Goal: Information Seeking & Learning: Learn about a topic

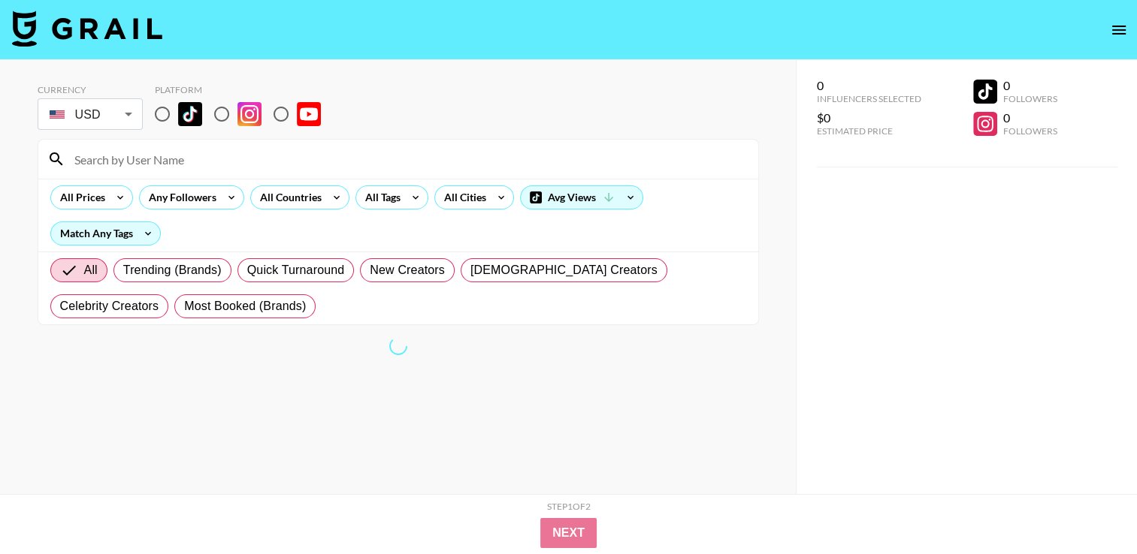
click at [224, 110] on input "radio" at bounding box center [222, 114] width 32 height 32
radio input "true"
click at [224, 111] on input "radio" at bounding box center [222, 114] width 32 height 32
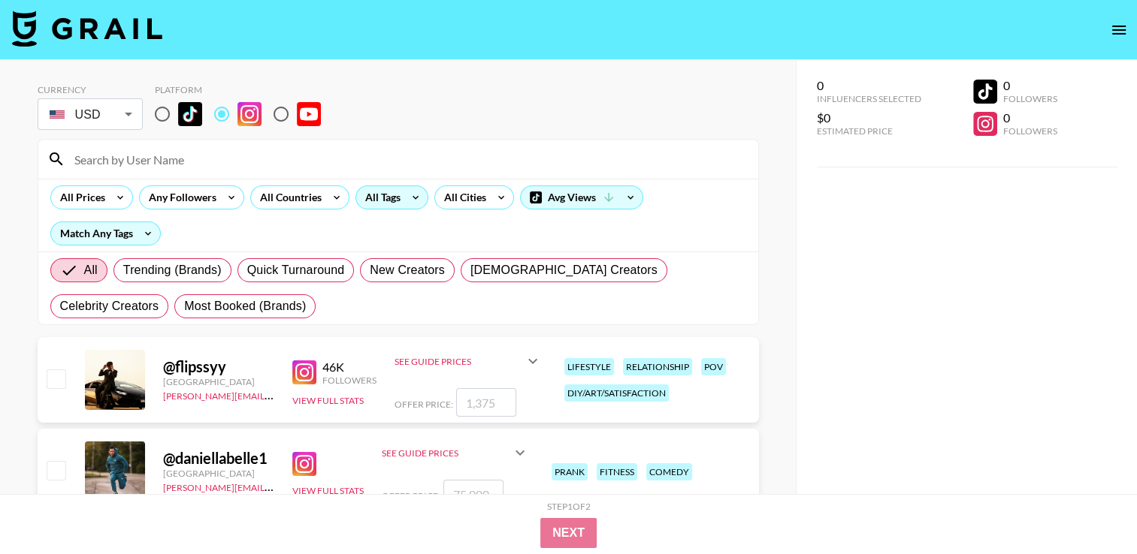
click at [382, 201] on div "All Tags" at bounding box center [379, 197] width 47 height 23
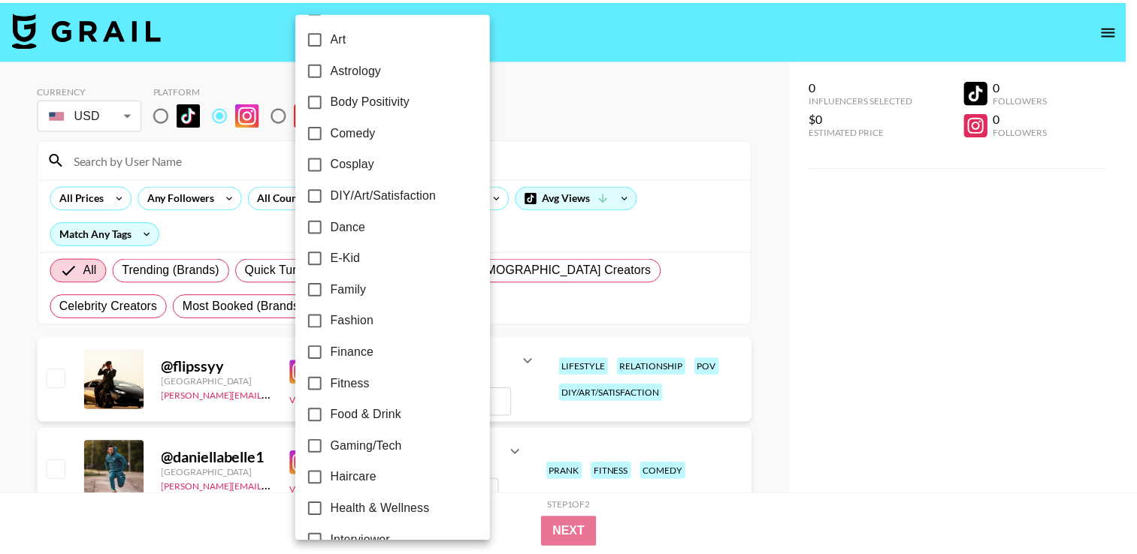
scroll to position [225, 0]
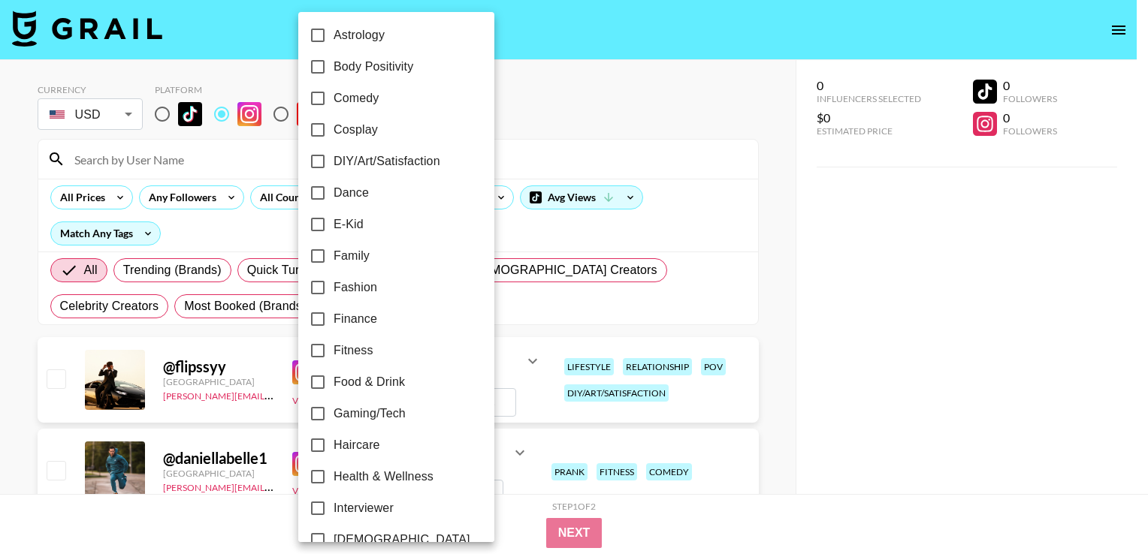
click at [381, 349] on label "Fitness" at bounding box center [386, 351] width 168 height 32
click at [334, 349] on input "Fitness" at bounding box center [318, 351] width 32 height 32
checkbox input "true"
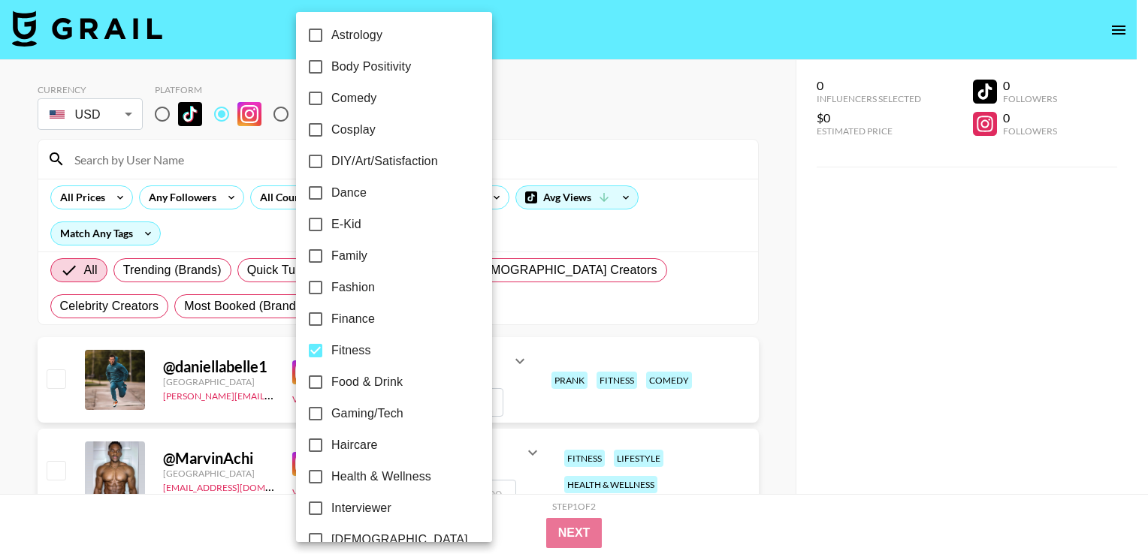
click at [529, 320] on div at bounding box center [574, 277] width 1148 height 554
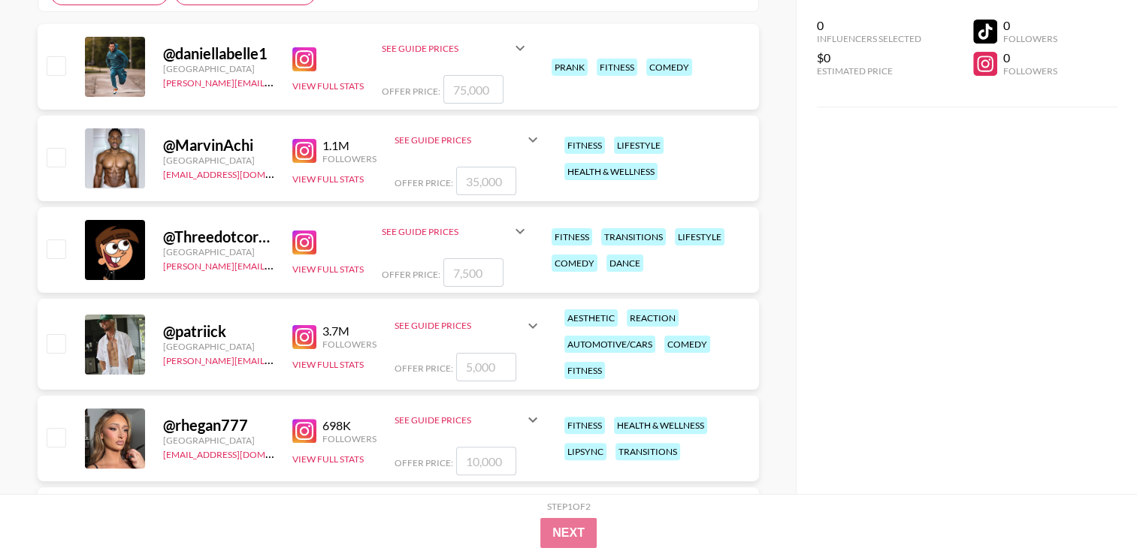
scroll to position [376, 0]
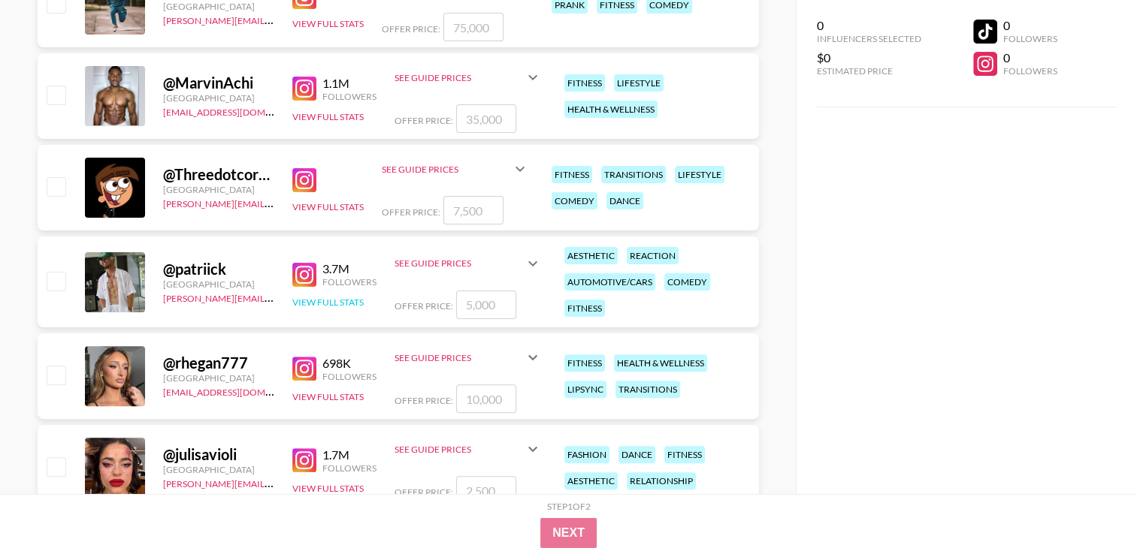
click at [324, 298] on button "View Full Stats" at bounding box center [327, 302] width 71 height 11
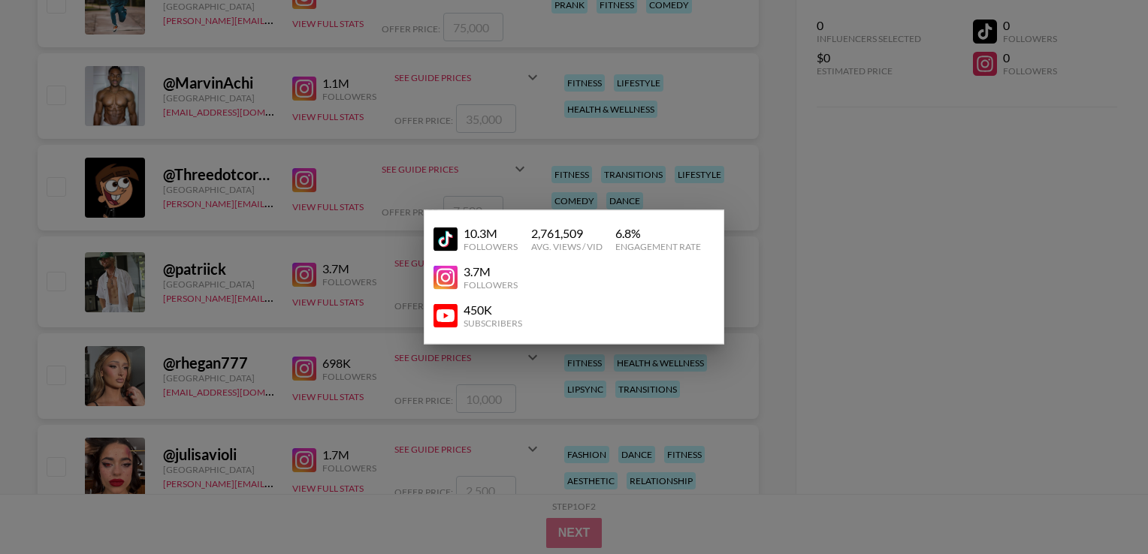
click at [446, 277] on img at bounding box center [446, 277] width 24 height 24
click at [355, 208] on div at bounding box center [574, 277] width 1148 height 554
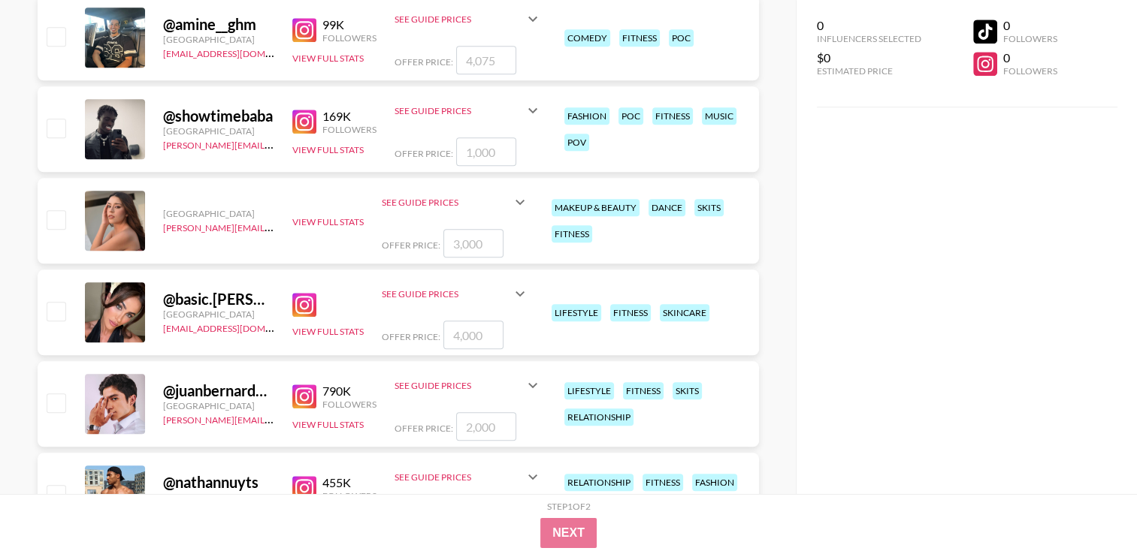
scroll to position [1461, 0]
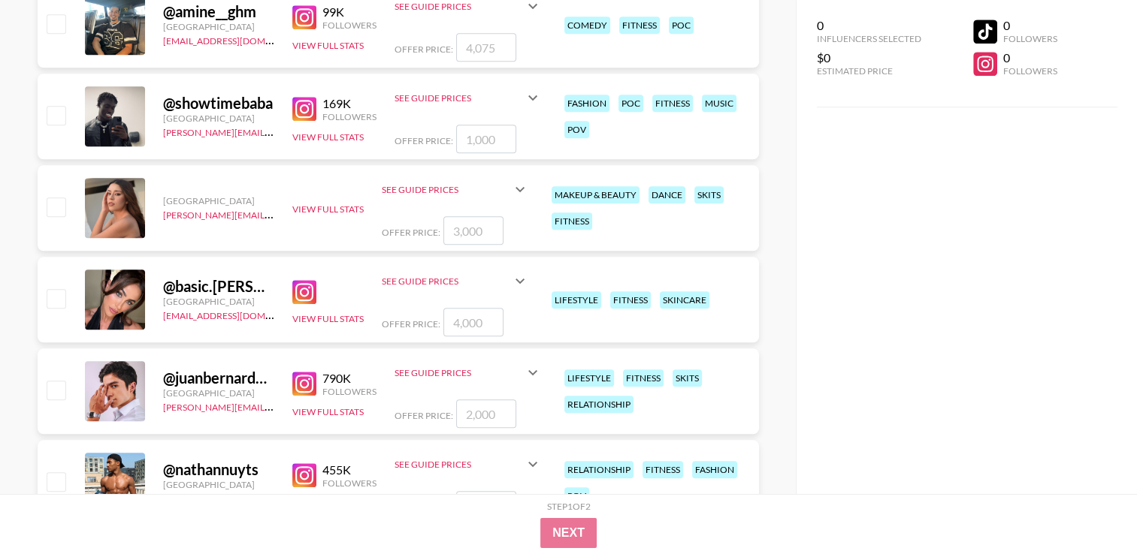
click at [295, 381] on img at bounding box center [304, 384] width 24 height 24
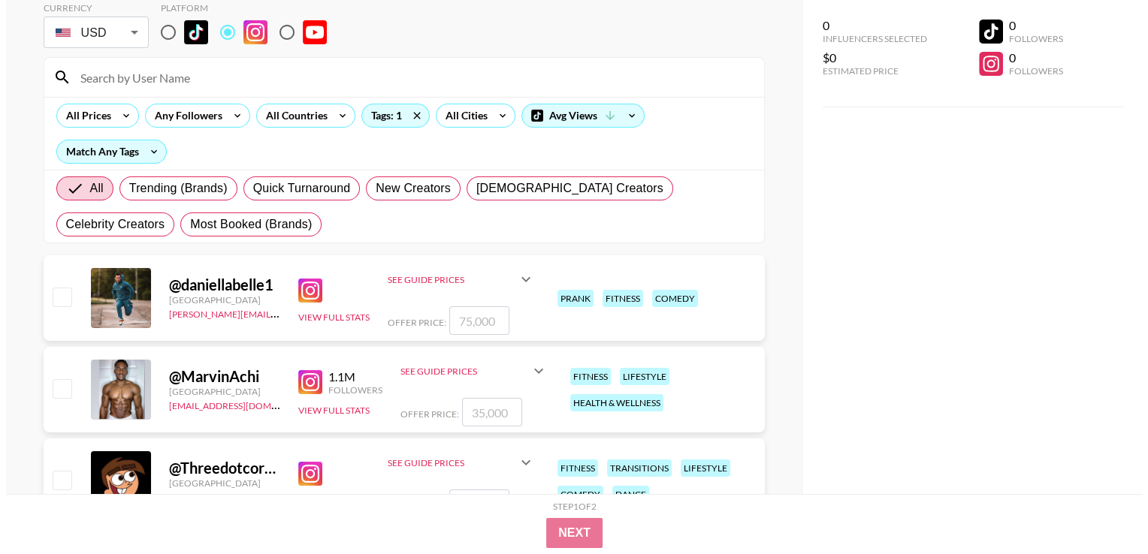
scroll to position [0, 0]
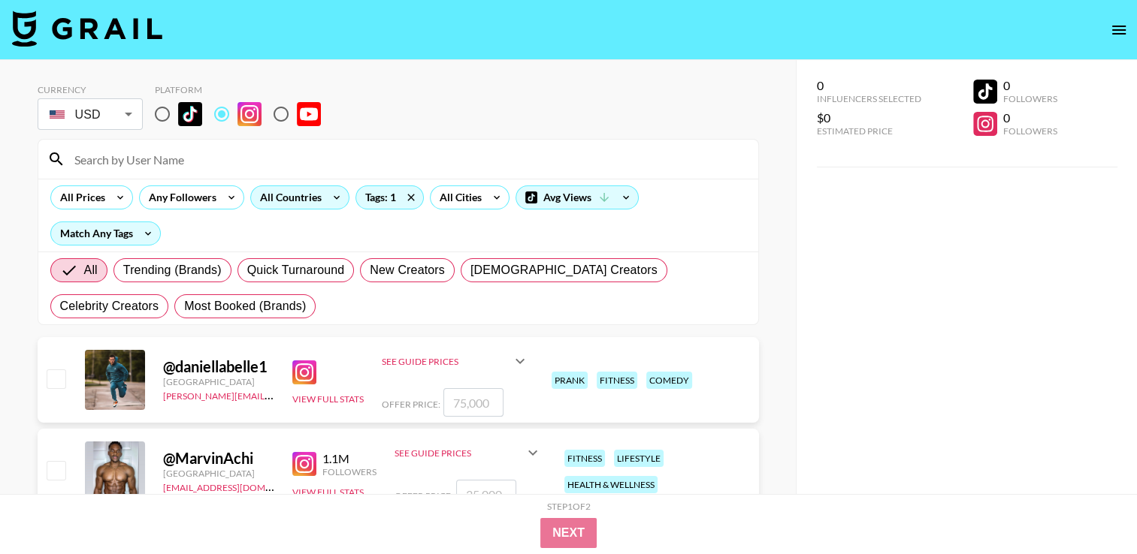
click at [319, 201] on div "All Countries" at bounding box center [288, 197] width 74 height 23
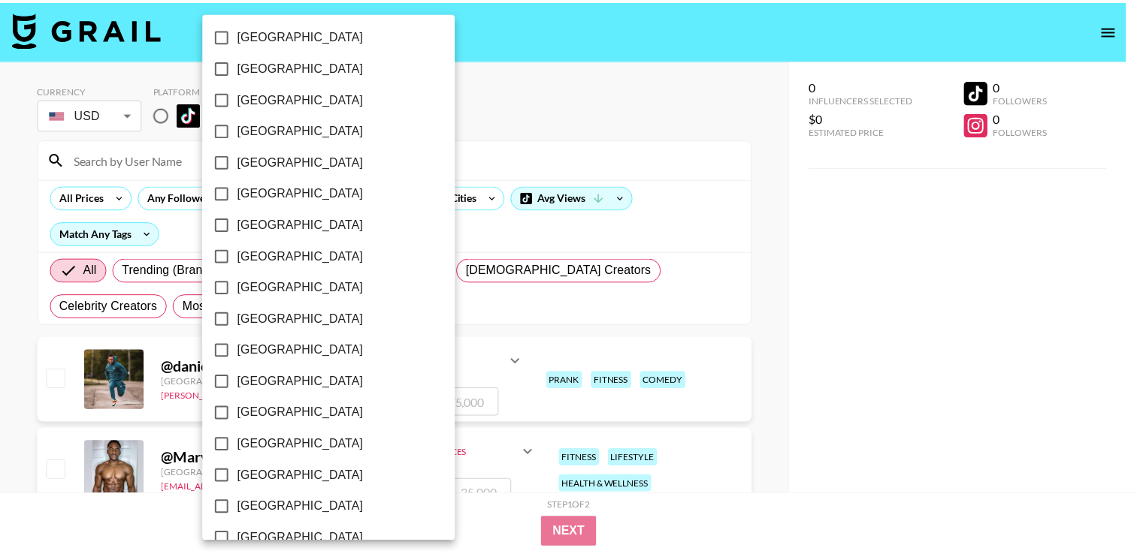
scroll to position [1197, 0]
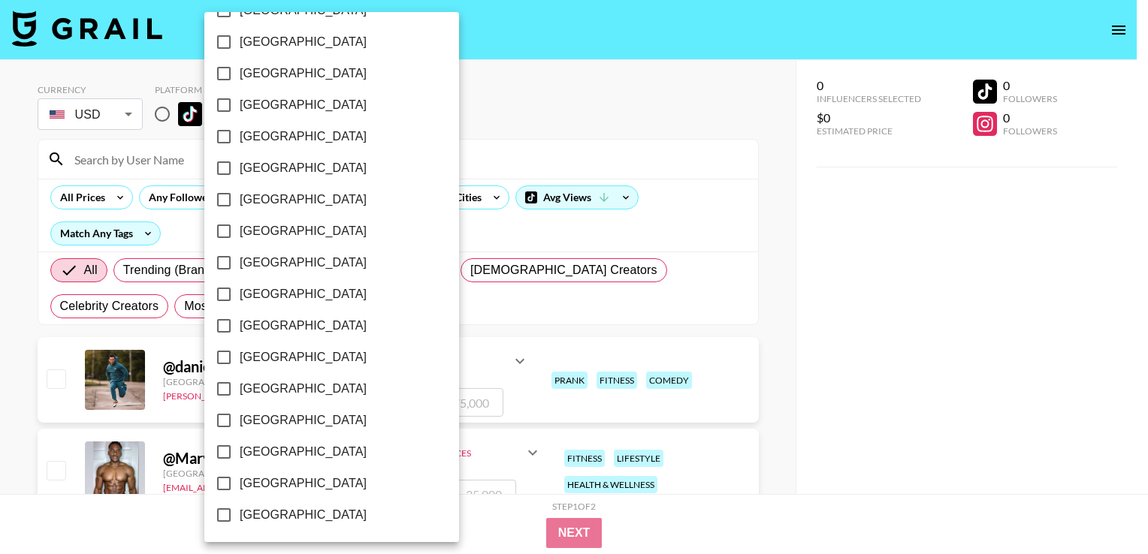
click at [318, 477] on label "[GEOGRAPHIC_DATA]" at bounding box center [321, 484] width 227 height 32
click at [240, 477] on input "[GEOGRAPHIC_DATA]" at bounding box center [224, 484] width 32 height 32
checkbox input "true"
drag, startPoint x: 509, startPoint y: 332, endPoint x: 493, endPoint y: 334, distance: 15.9
click at [510, 332] on div at bounding box center [574, 277] width 1148 height 554
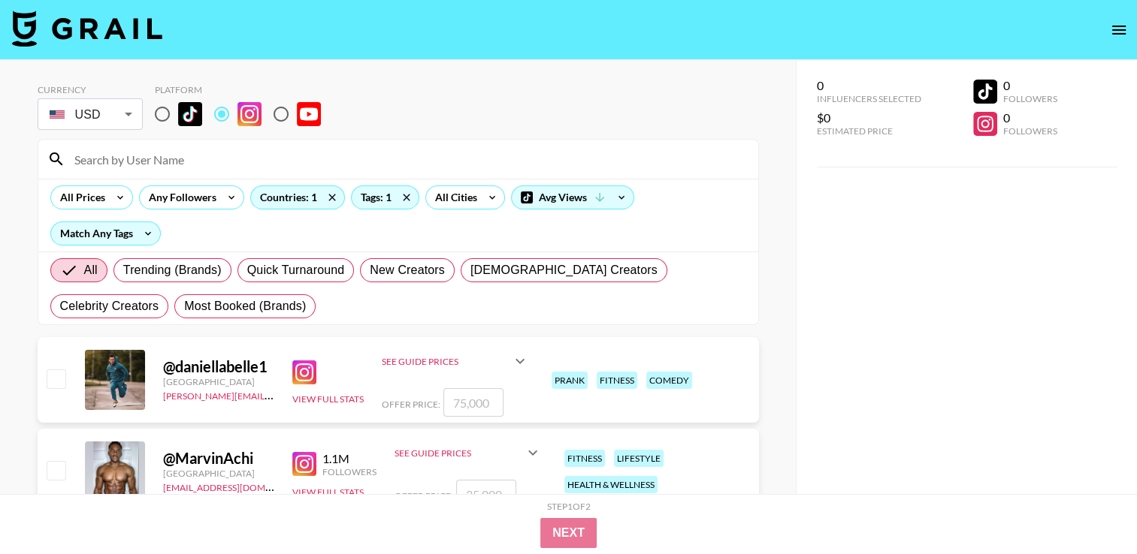
scroll to position [75, 0]
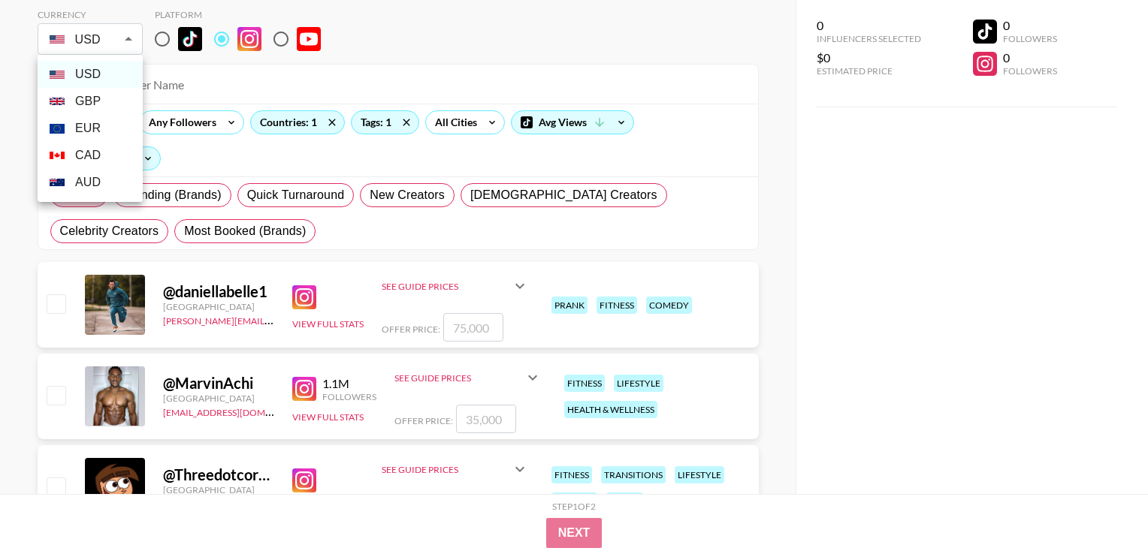
click at [201, 79] on div at bounding box center [574, 277] width 1148 height 554
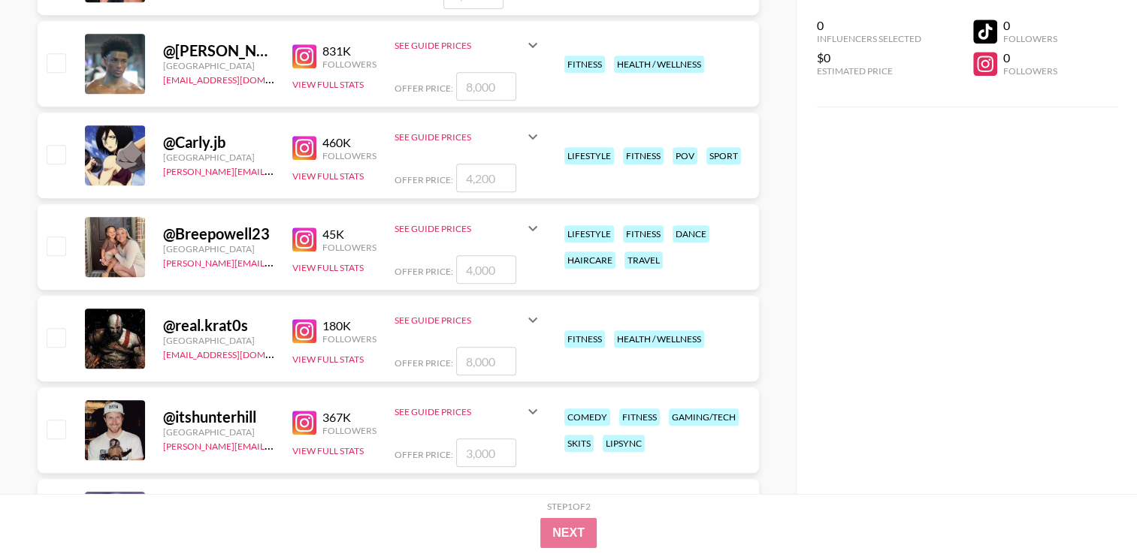
scroll to position [1165, 0]
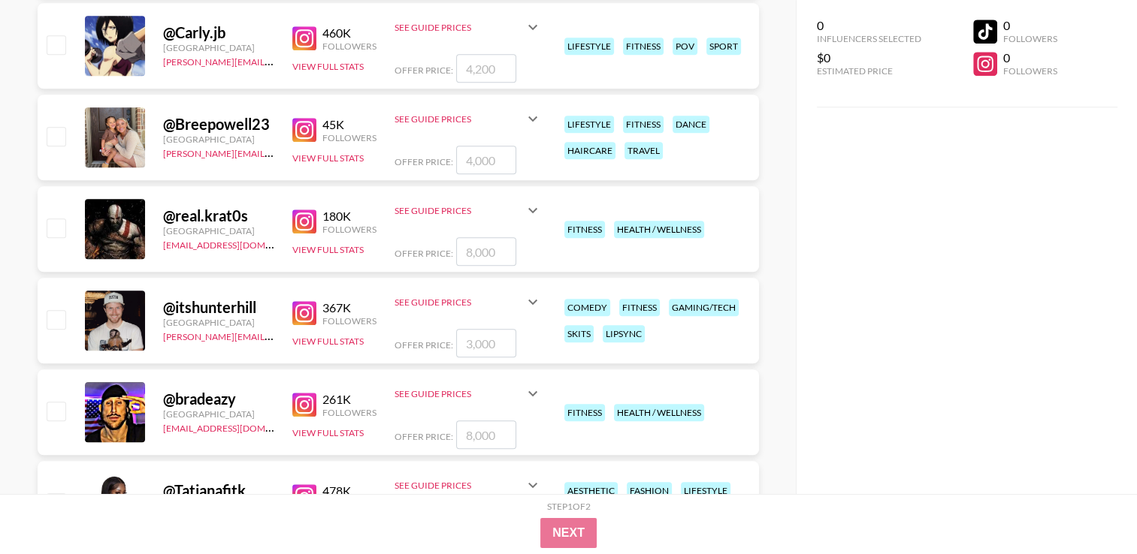
click at [307, 312] on img at bounding box center [304, 313] width 24 height 24
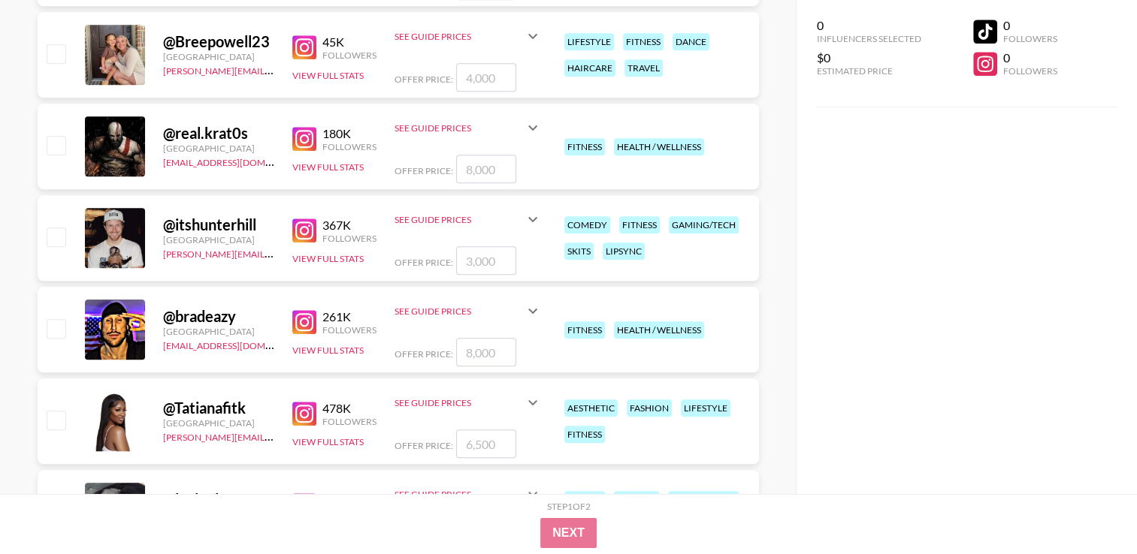
scroll to position [1249, 0]
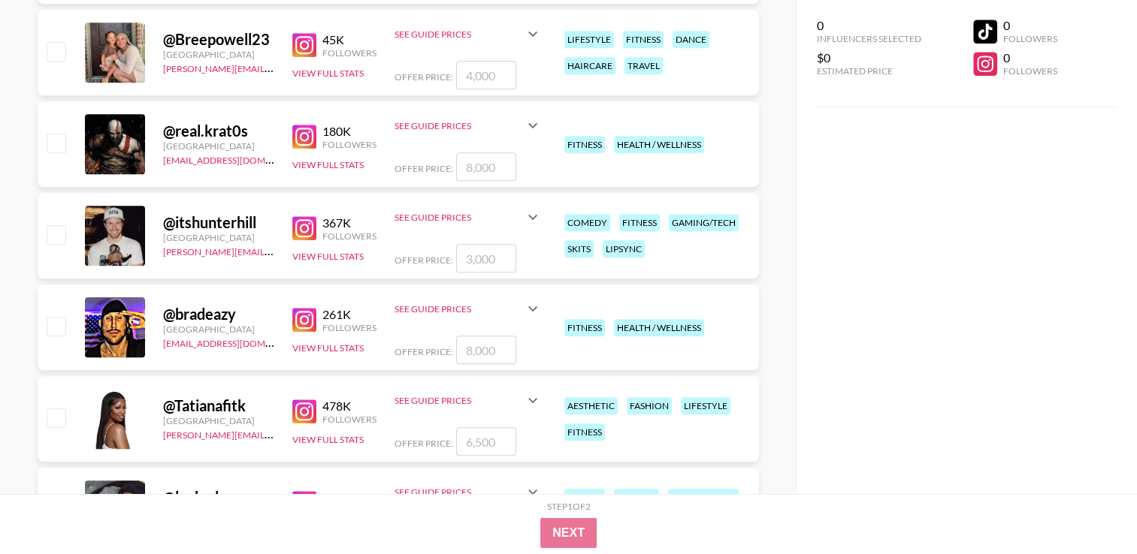
click at [312, 313] on img at bounding box center [304, 320] width 24 height 24
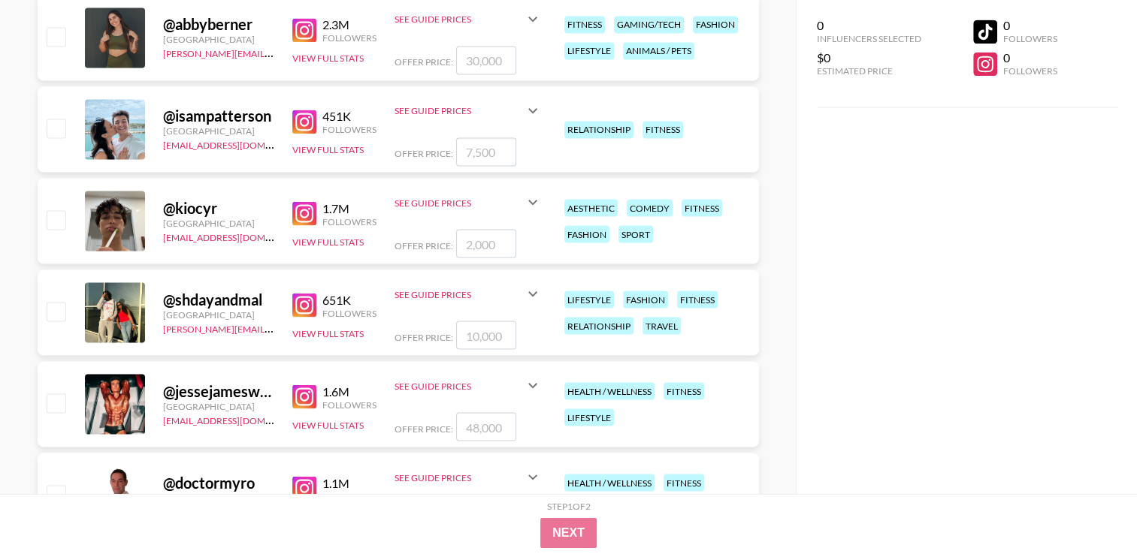
scroll to position [2774, 0]
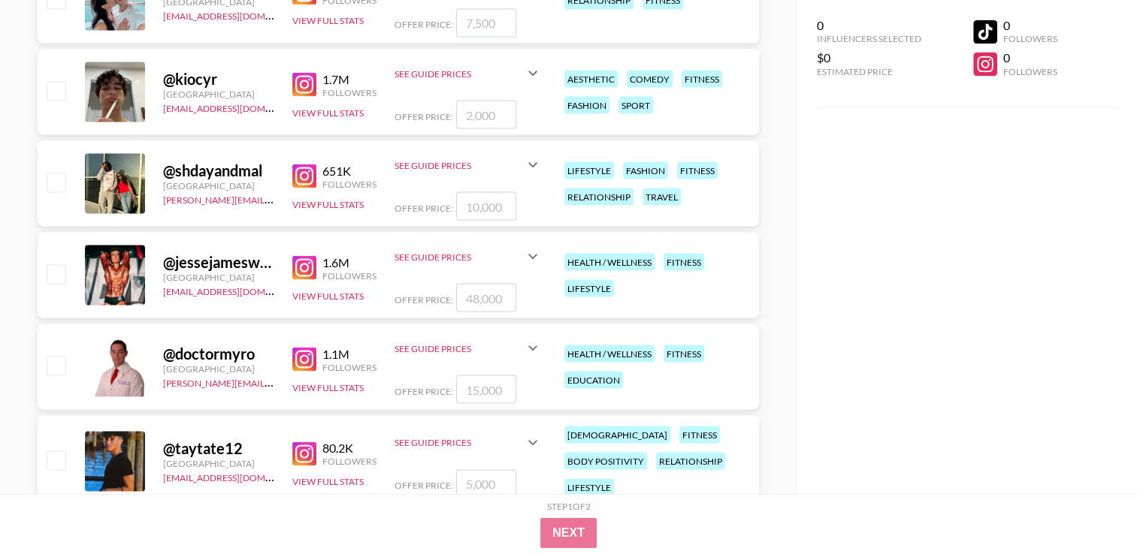
click at [310, 356] on img at bounding box center [304, 359] width 24 height 24
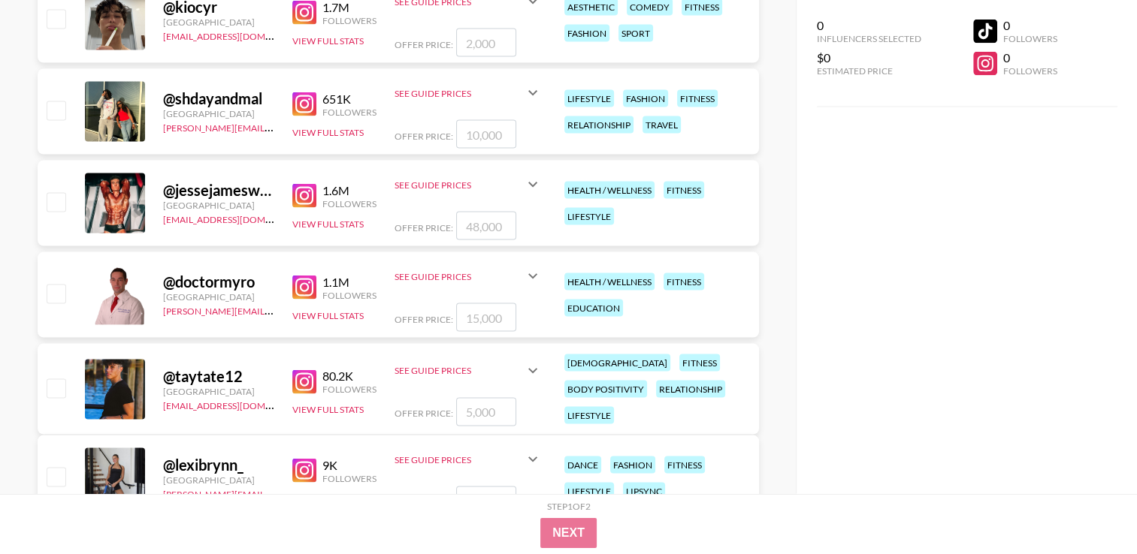
scroll to position [2920, 0]
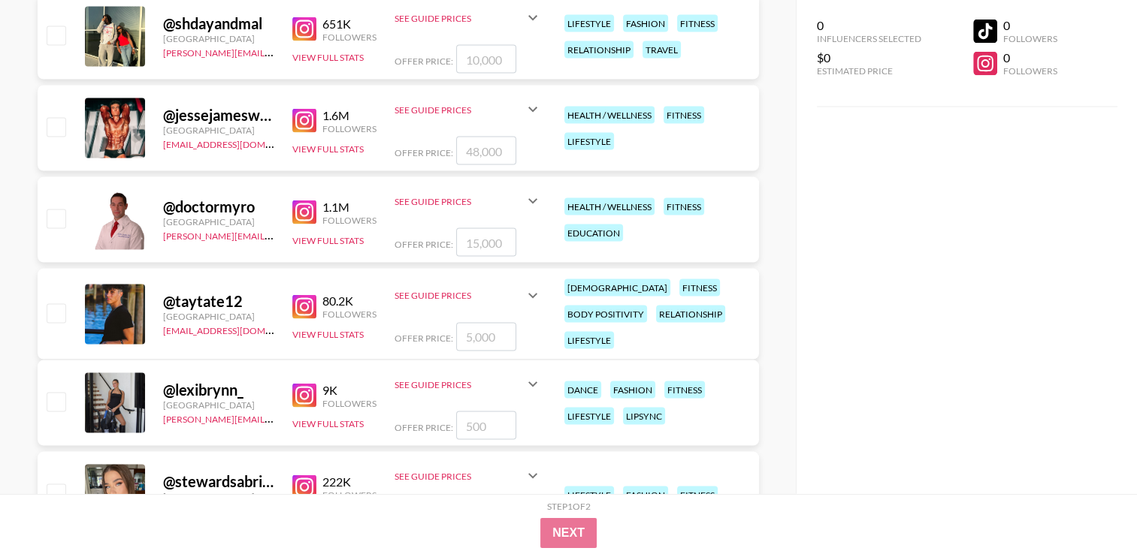
click at [304, 298] on img at bounding box center [304, 307] width 24 height 24
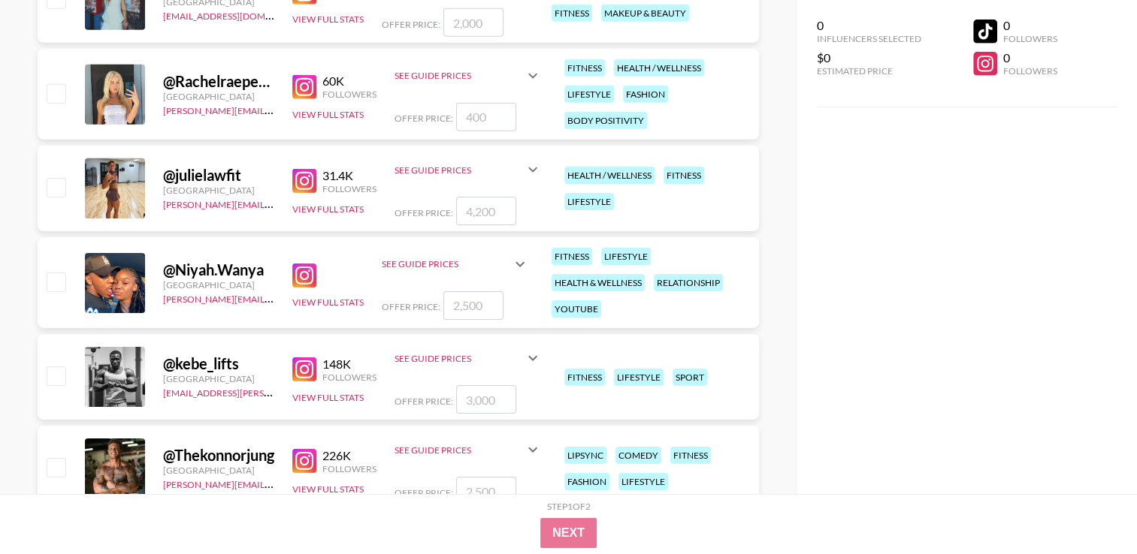
scroll to position [4981, 0]
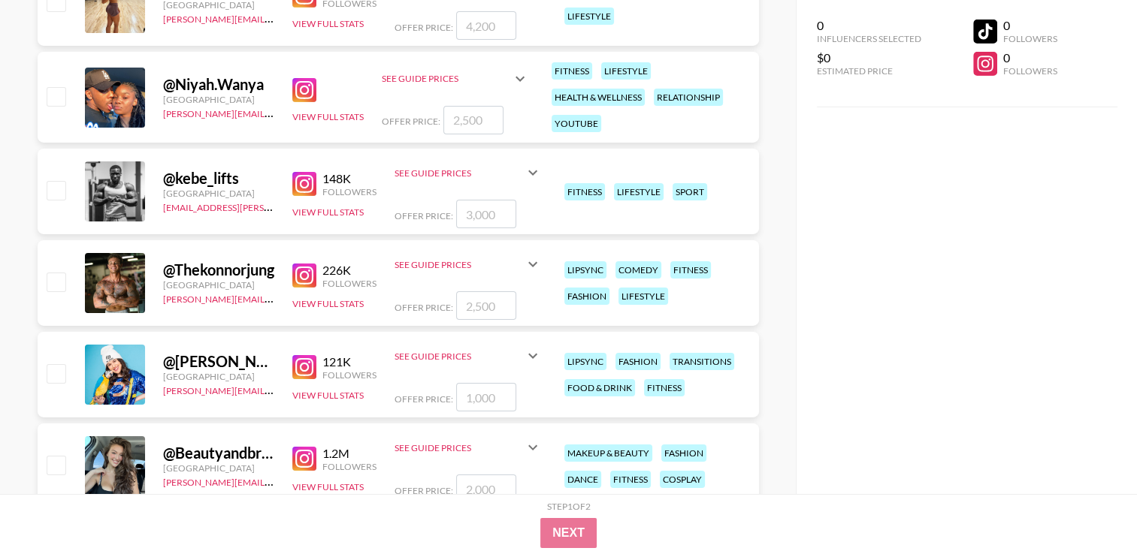
click at [319, 281] on link at bounding box center [307, 276] width 30 height 24
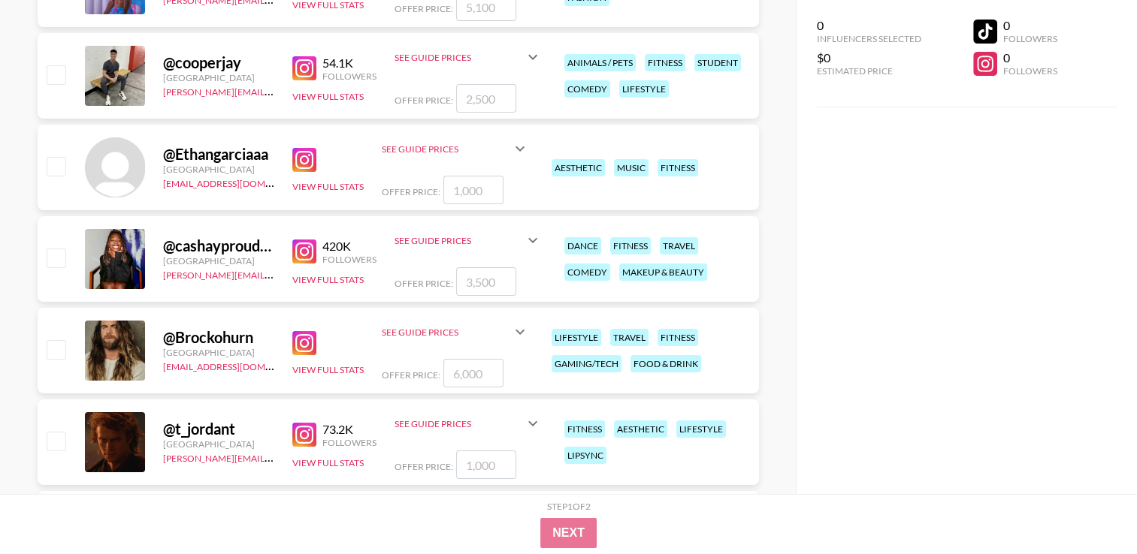
scroll to position [5872, 0]
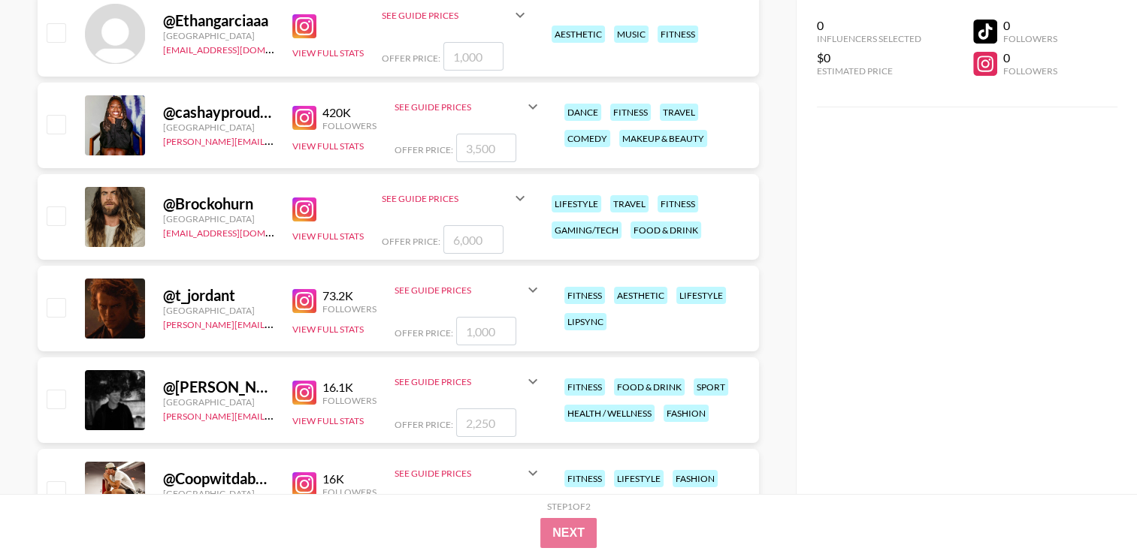
drag, startPoint x: 926, startPoint y: 155, endPoint x: 750, endPoint y: 195, distance: 180.4
click at [926, 155] on div "0 Influencers Selected $0 Estimated Price 0 Followers 0 Followers" at bounding box center [966, 247] width 341 height 494
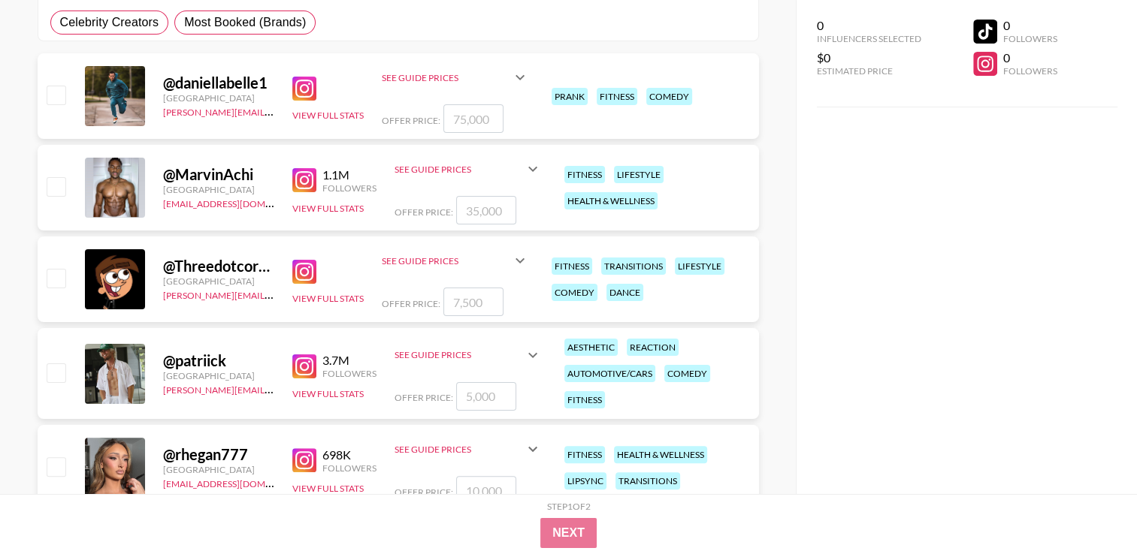
scroll to position [301, 0]
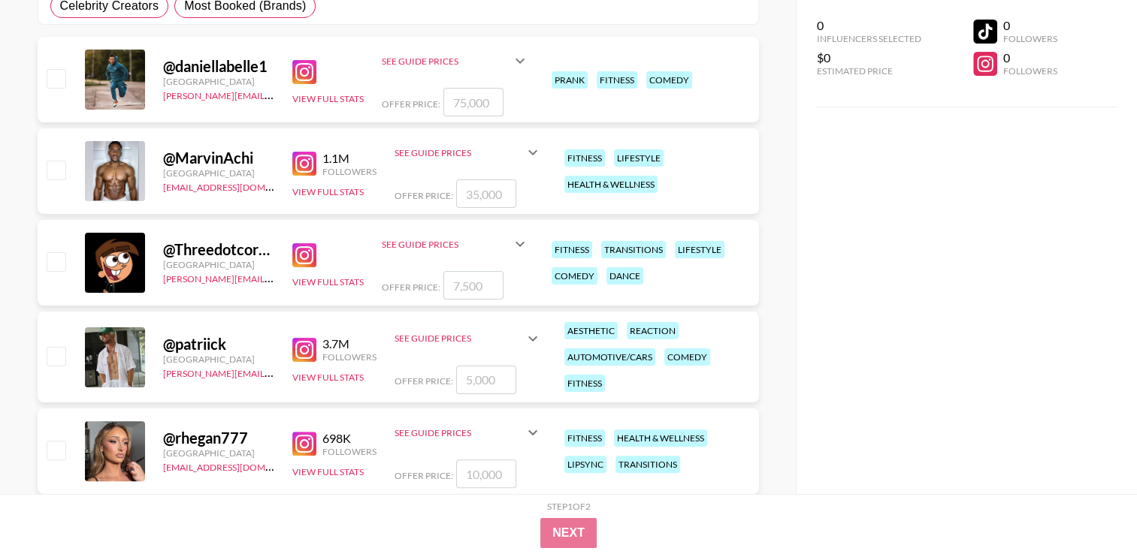
click at [310, 345] on img at bounding box center [304, 350] width 24 height 24
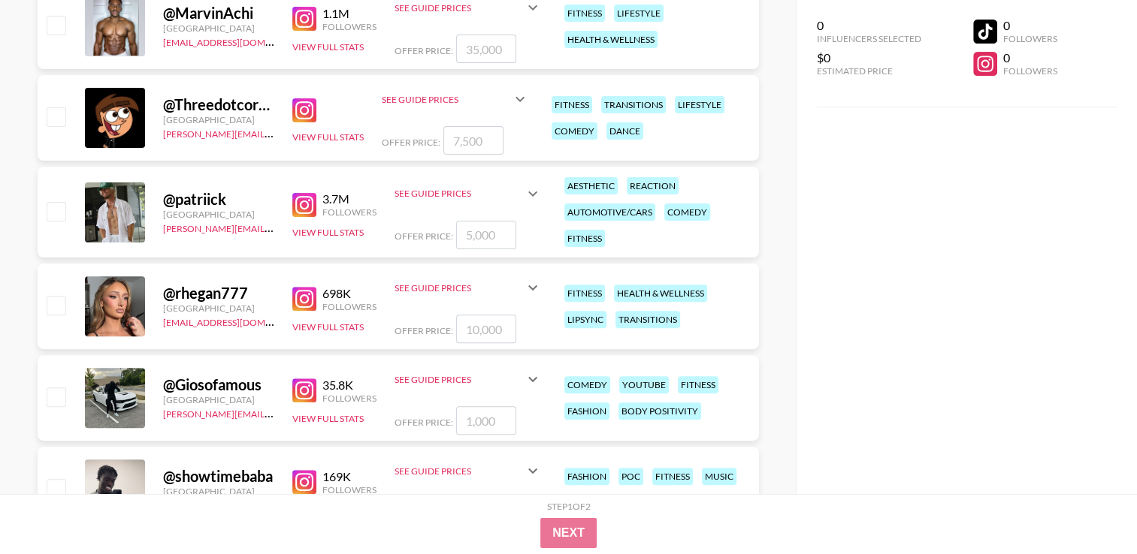
scroll to position [451, 0]
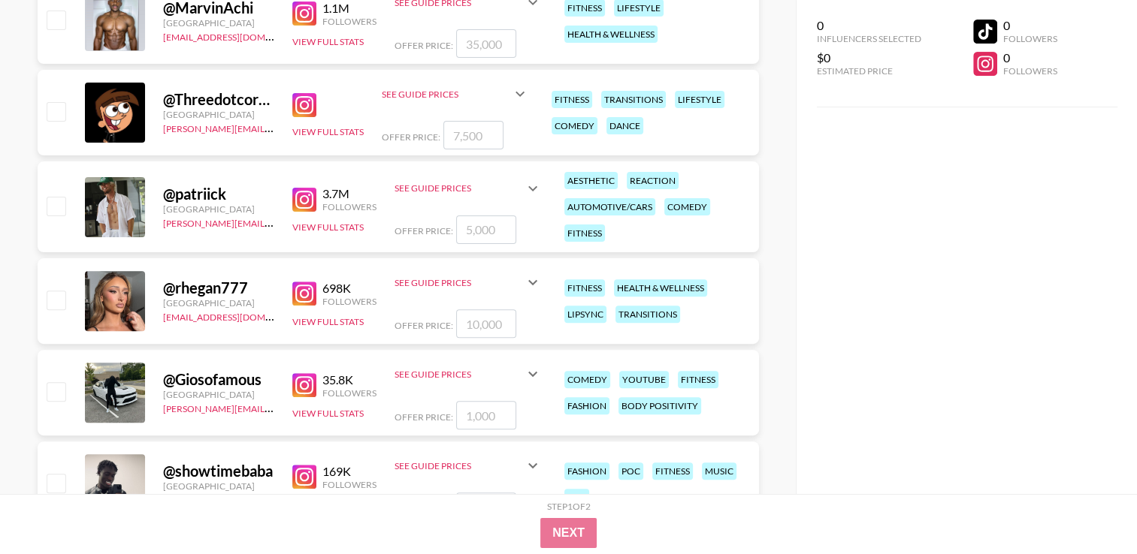
click at [311, 302] on img at bounding box center [304, 294] width 24 height 24
